Goal: Task Accomplishment & Management: Manage account settings

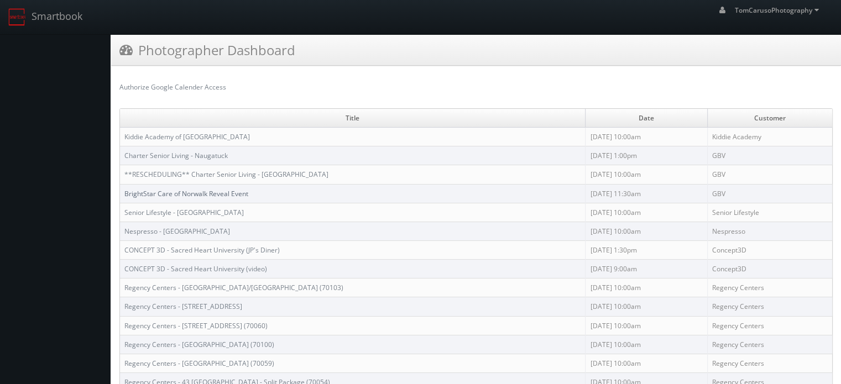
click at [202, 192] on link "BrightStar Care of Norwalk Reveal Event" at bounding box center [186, 193] width 124 height 9
click at [218, 151] on link "Charter Senior Living - Naugatuck" at bounding box center [175, 155] width 103 height 9
click at [800, 6] on span "TomCarusoPhotography" at bounding box center [777, 10] width 87 height 9
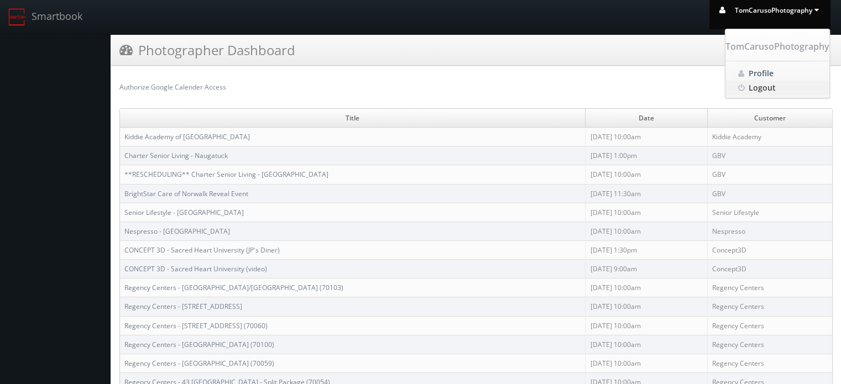
click at [765, 91] on span "Logout" at bounding box center [761, 87] width 27 height 10
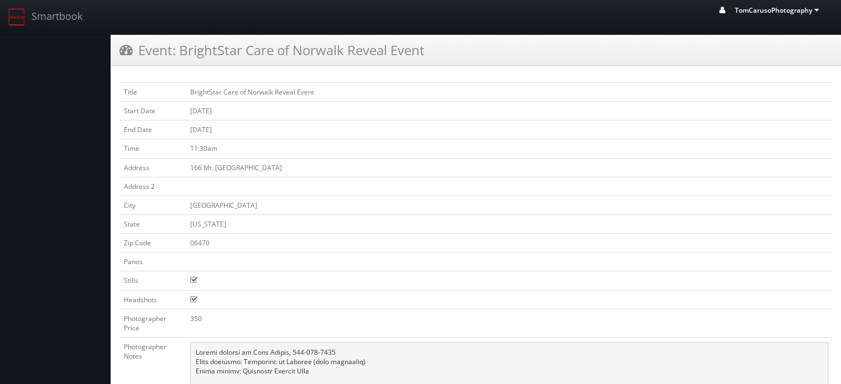
click at [764, 10] on span "TomCarusoPhotography" at bounding box center [777, 10] width 87 height 9
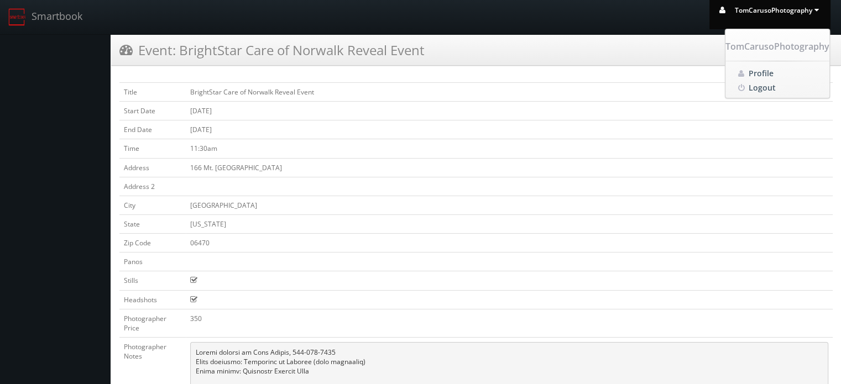
click at [27, 108] on body "Smartbook Toggle Side Navigation Toggle Top Navigation TomCarusoPhotography Tom…" at bounding box center [420, 299] width 841 height 599
